Goal: Transaction & Acquisition: Purchase product/service

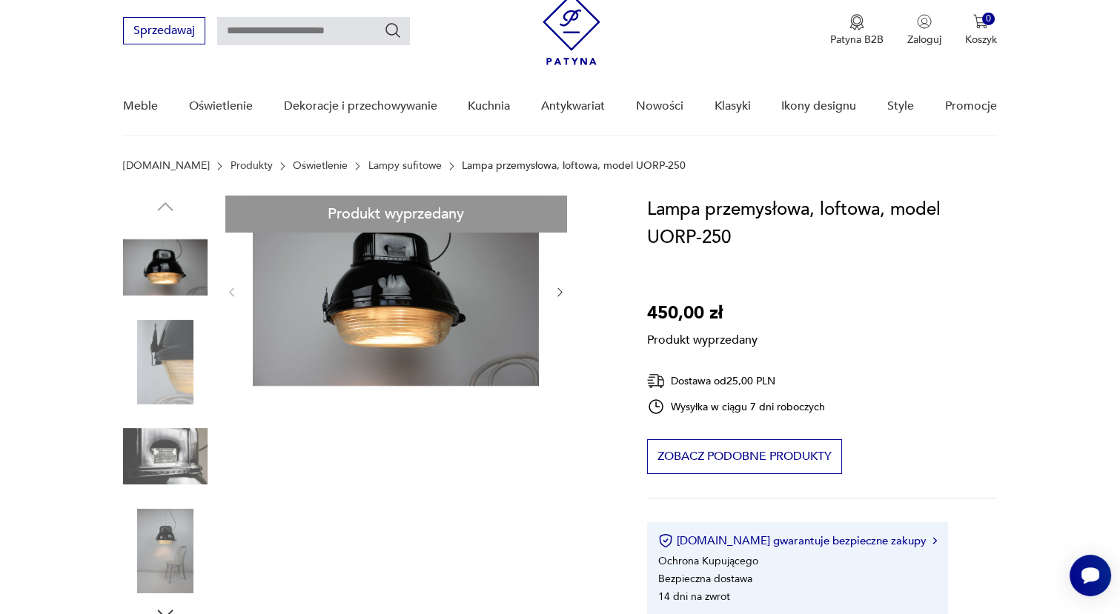
scroll to position [74, 0]
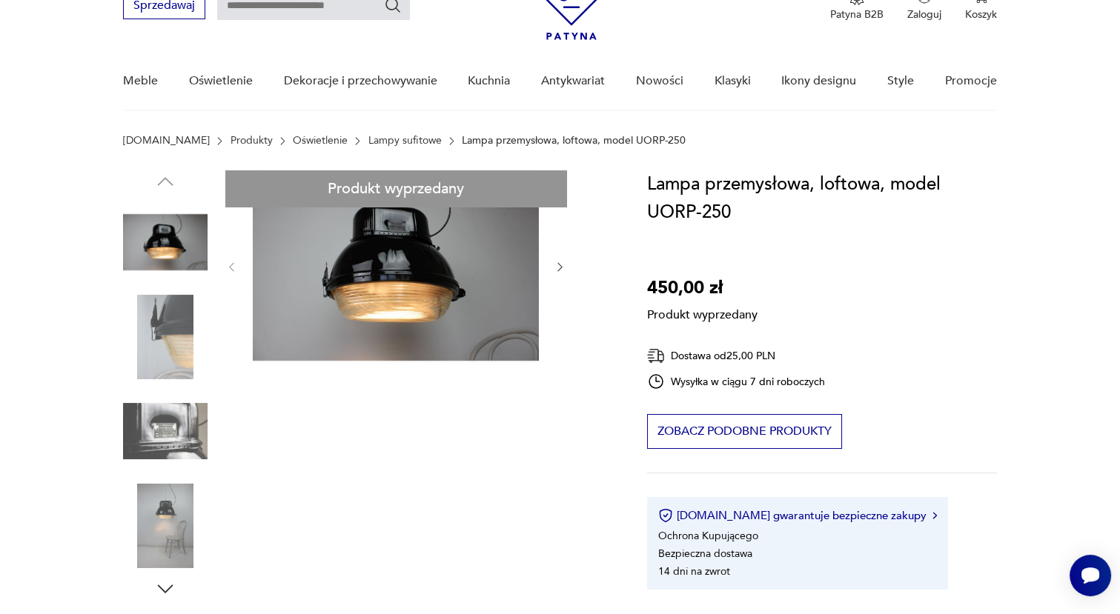
click at [169, 425] on div "Produkt wyprzedany Opis produktu Model UORP-250 wykonany został niemal w całośc…" at bounding box center [367, 565] width 488 height 791
click at [376, 275] on div "Produkt wyprzedany Opis produktu Model UORP-250 wykonany został niemal w całośc…" at bounding box center [367, 565] width 488 height 791
click at [560, 268] on div "Produkt wyprzedany Opis produktu Model UORP-250 wykonany został niemal w całośc…" at bounding box center [367, 565] width 488 height 791
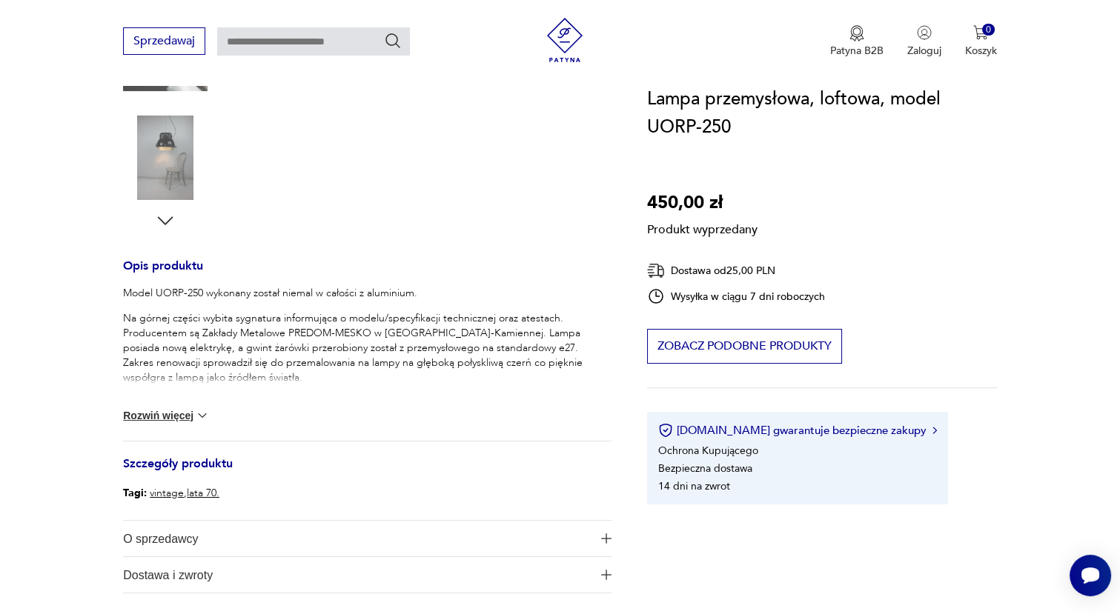
scroll to position [445, 0]
click at [198, 408] on img at bounding box center [202, 413] width 15 height 15
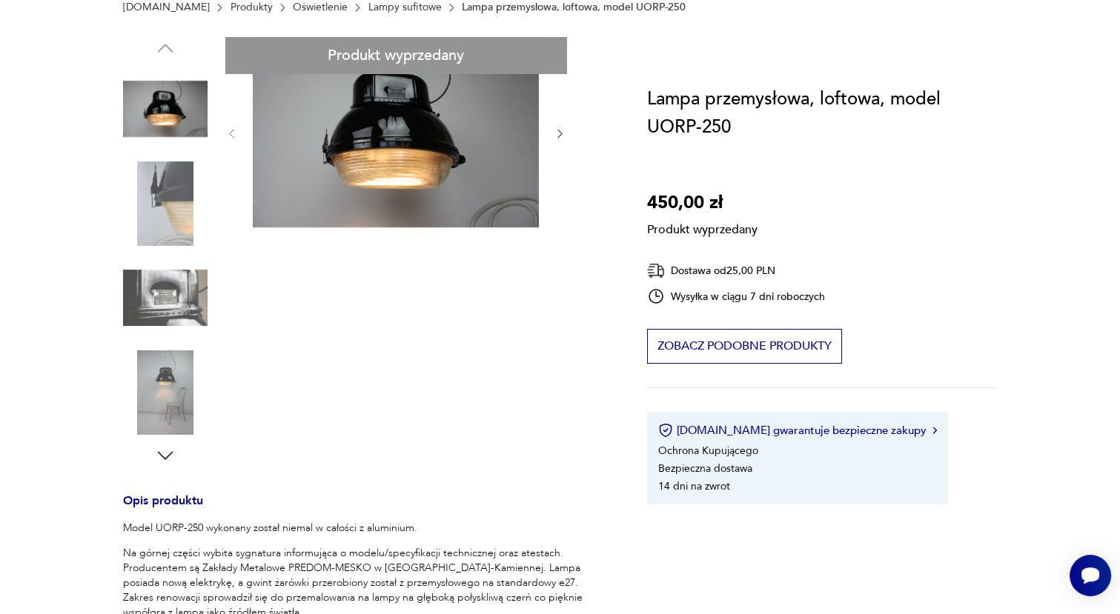
scroll to position [0, 0]
